Goal: Task Accomplishment & Management: Complete application form

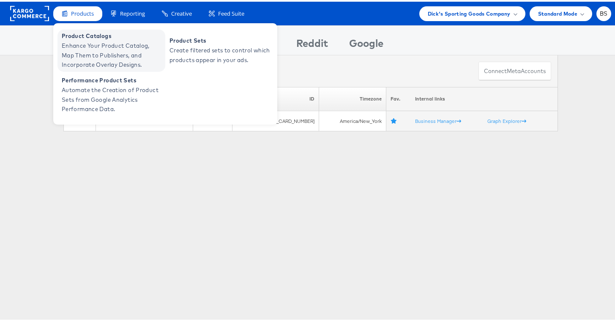
click at [87, 42] on span "Enhance Your Product Catalog, Map Them to Publishers, and Incorporate Overlay D…" at bounding box center [113, 53] width 102 height 29
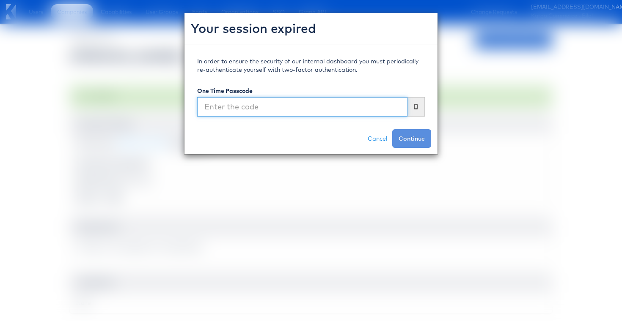
click at [339, 106] on input "text" at bounding box center [302, 106] width 210 height 19
type input "561211"
click at [392, 129] on button "Continue" at bounding box center [411, 138] width 39 height 19
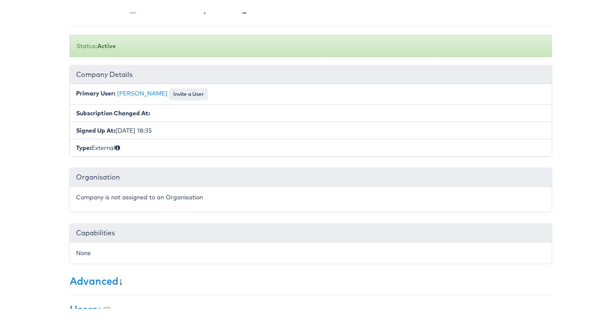
scroll to position [68, 0]
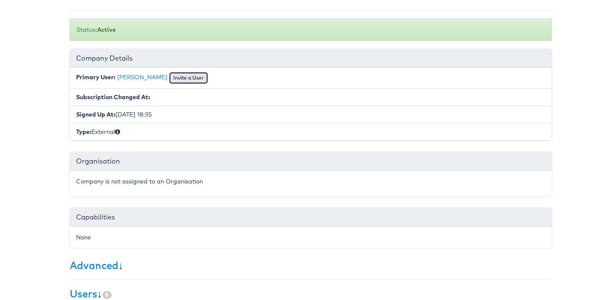
click at [177, 80] on button "Invite a User" at bounding box center [188, 76] width 39 height 12
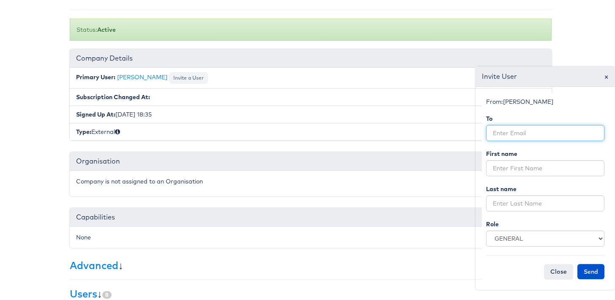
click at [502, 132] on input "email" at bounding box center [545, 131] width 118 height 16
click at [503, 176] on form "From: George Aguila To First name Last name Role GENERAL INTERNAL CREATIVE Clos…" at bounding box center [545, 186] width 127 height 190
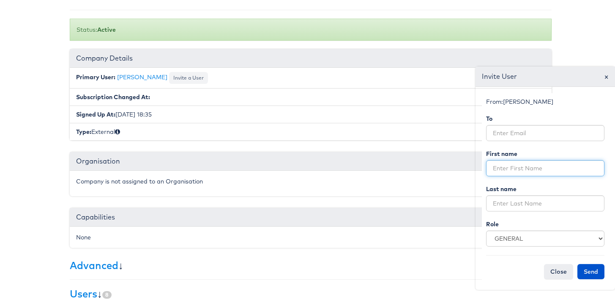
click at [503, 170] on input "text" at bounding box center [545, 166] width 118 height 16
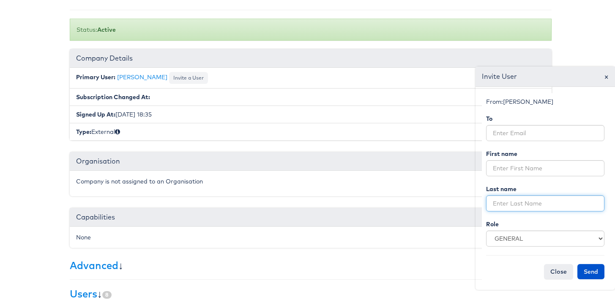
click at [503, 195] on input "text" at bounding box center [545, 201] width 118 height 16
click at [91, 135] on li "Type: External" at bounding box center [311, 129] width 482 height 17
click at [552, 266] on button "Close" at bounding box center [558, 269] width 29 height 15
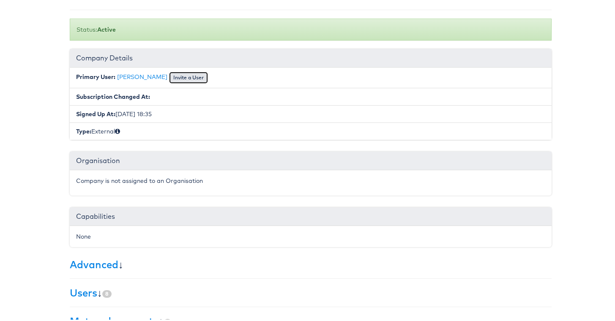
click at [175, 78] on button "Invite a User" at bounding box center [188, 76] width 39 height 12
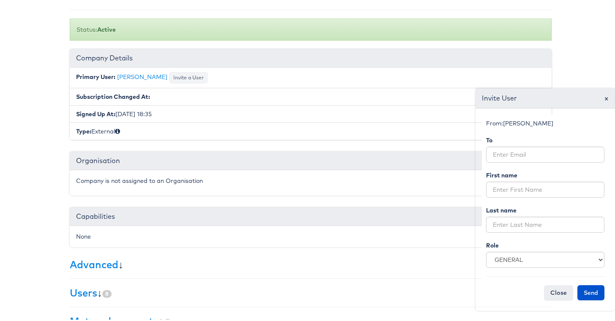
click at [2, 62] on body "Users Companies Capabilities User Groups Fonts Organisations SSO Graph API Chan…" at bounding box center [311, 180] width 622 height 497
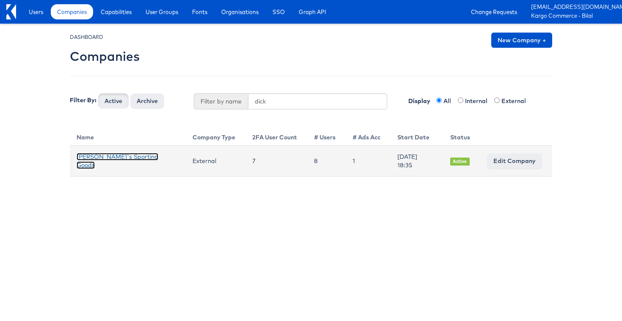
click at [85, 165] on link "[PERSON_NAME]'s Sporting Goods" at bounding box center [118, 161] width 82 height 16
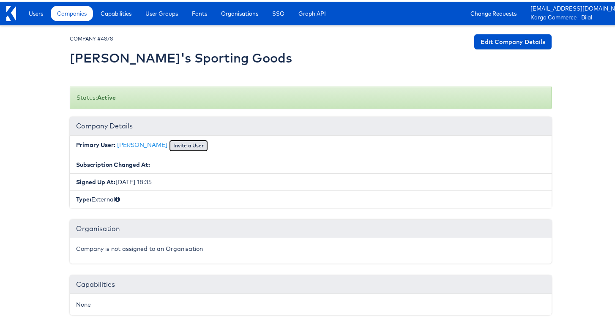
click at [179, 145] on button "Invite a User" at bounding box center [188, 144] width 39 height 12
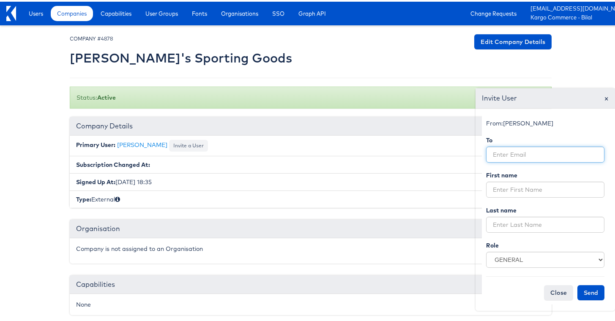
click at [504, 152] on input "email" at bounding box center [545, 153] width 118 height 16
paste input "lauren.Stang@dcsg.com"
type input "lauren.Stang@dcsg.com"
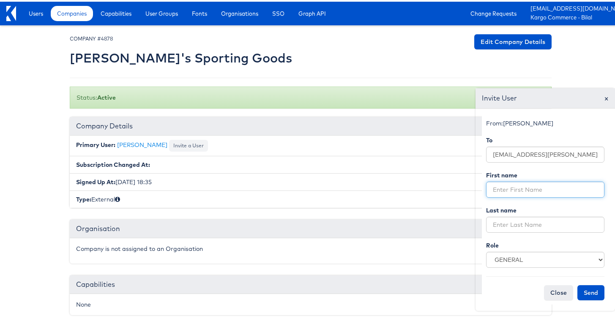
click at [522, 185] on input "text" at bounding box center [545, 188] width 118 height 16
type input "Lauren"
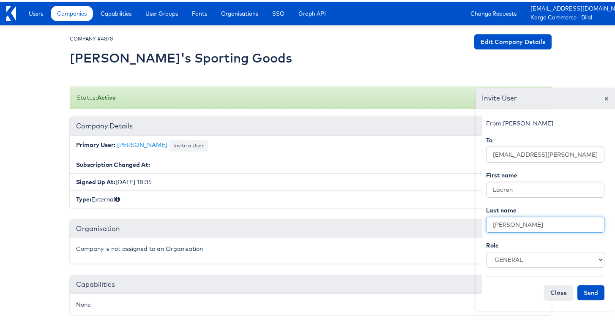
type input "Stang"
click at [503, 283] on form "From: George Aguila To lauren.Stang@dcsg.com First name Lauren Last name Stang …" at bounding box center [545, 208] width 127 height 190
click at [585, 295] on button "Send" at bounding box center [591, 291] width 27 height 15
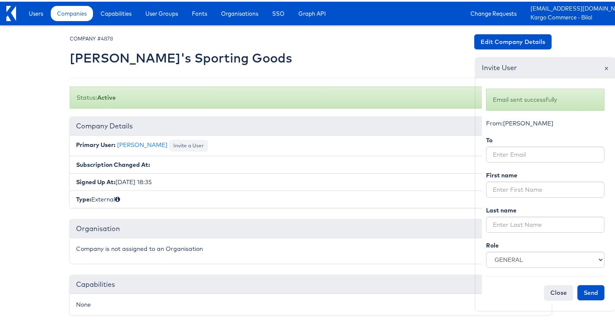
click at [605, 67] on span "×" at bounding box center [607, 65] width 5 height 11
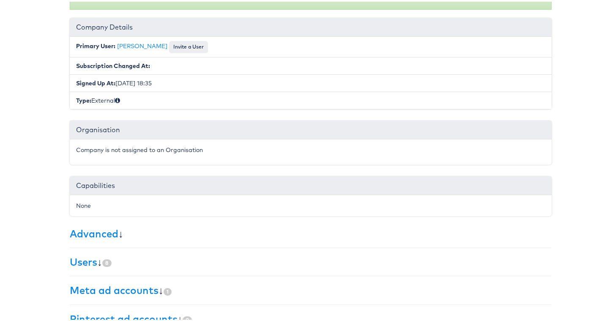
scroll to position [175, 0]
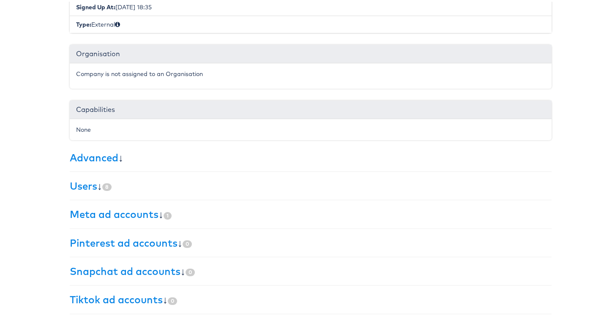
click at [98, 187] on h3 "Users ↓ 8" at bounding box center [311, 184] width 482 height 11
click at [91, 189] on link "Users" at bounding box center [83, 184] width 27 height 13
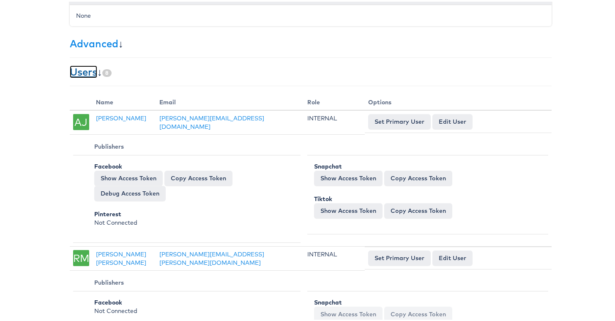
scroll to position [220, 0]
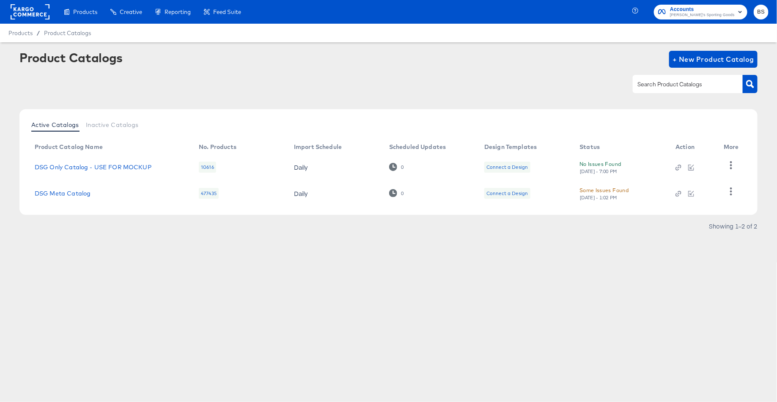
click at [192, 272] on div "Products Products Product Catalogs Enhance Your Product Catalog, Map Them to Pu…" at bounding box center [388, 201] width 777 height 402
click at [734, 190] on icon "button" at bounding box center [731, 191] width 8 height 8
click at [713, 168] on div "HUD Checks (Internal)" at bounding box center [696, 165] width 85 height 14
click at [56, 194] on link "DSG Meta Catalog" at bounding box center [63, 193] width 56 height 7
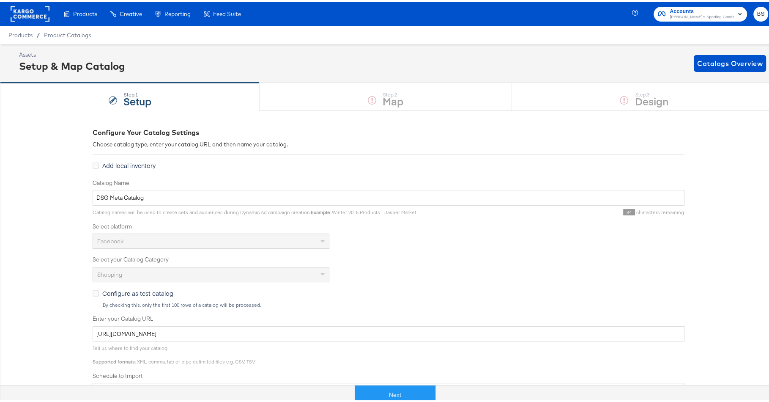
scroll to position [165, 0]
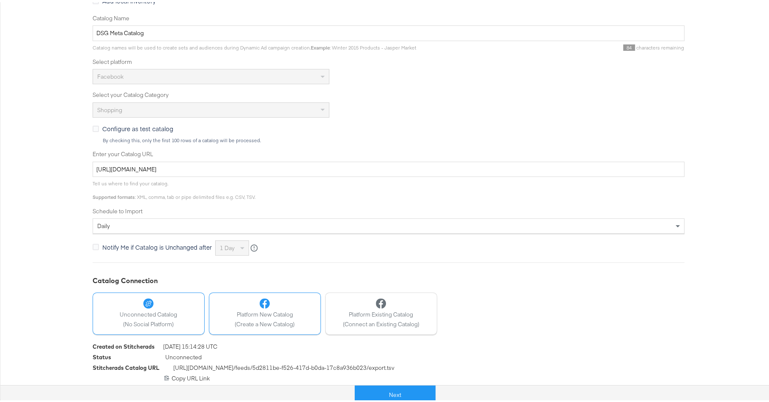
click at [261, 300] on icon at bounding box center [265, 301] width 10 height 10
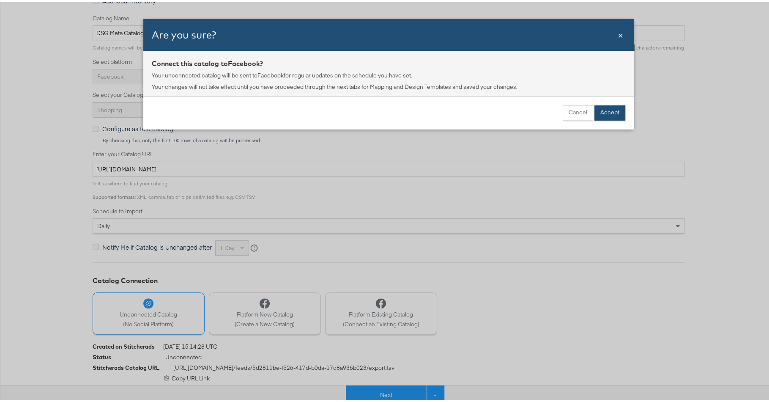
click at [607, 111] on button "Accept" at bounding box center [610, 110] width 31 height 15
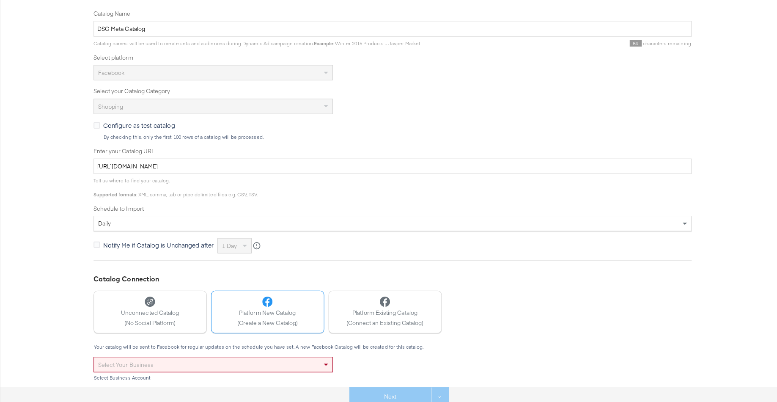
scroll to position [0, 0]
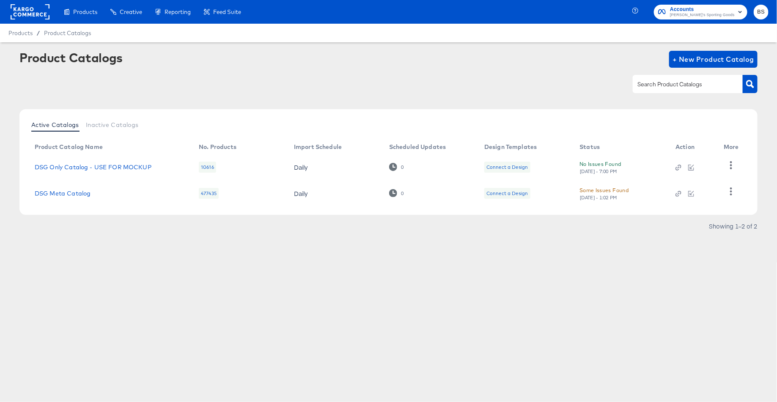
click at [739, 190] on div at bounding box center [731, 193] width 15 height 20
click at [730, 193] on icon "button" at bounding box center [731, 191] width 8 height 8
click at [686, 168] on div "HUD Checks (Internal)" at bounding box center [696, 165] width 85 height 14
